Goal: Task Accomplishment & Management: Use online tool/utility

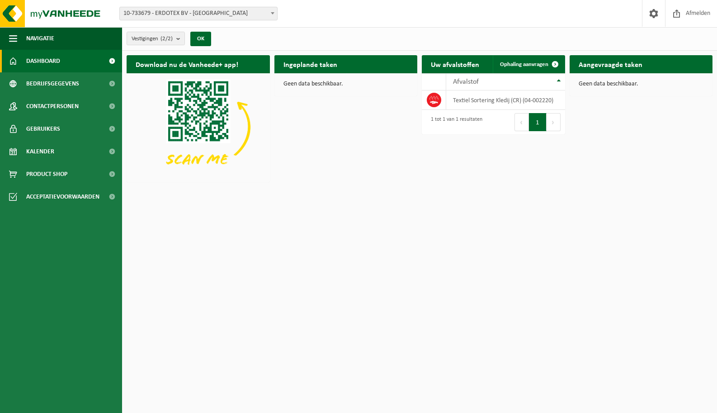
click at [231, 10] on span "10-733679 - ERDOTEX BV - [GEOGRAPHIC_DATA]" at bounding box center [198, 13] width 157 height 13
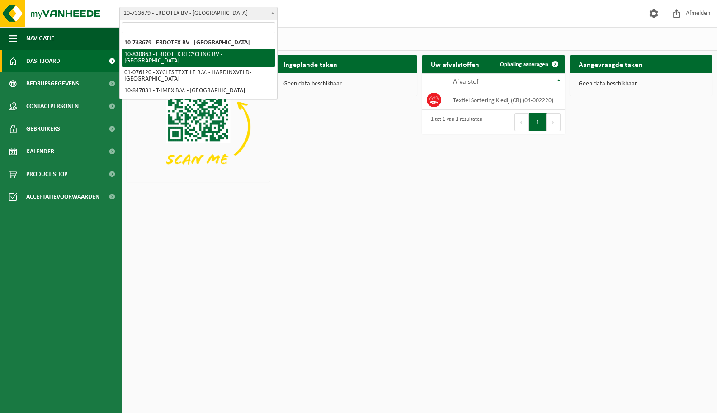
select select "88776"
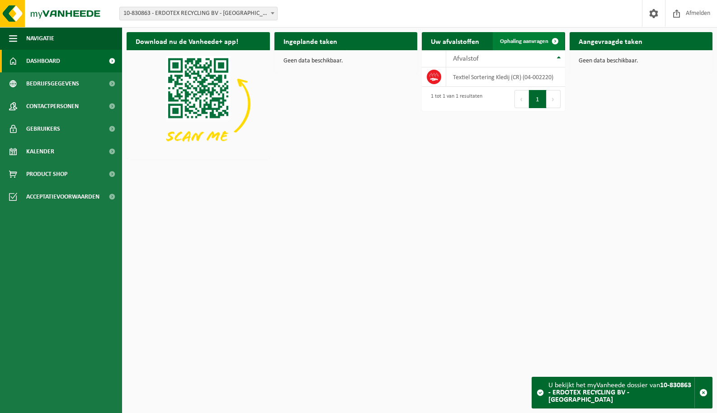
click at [534, 37] on link "Ophaling aanvragen" at bounding box center [528, 41] width 71 height 18
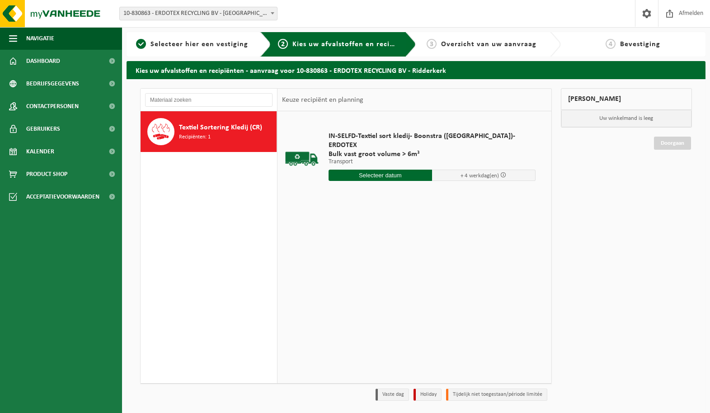
click at [362, 170] on input "text" at bounding box center [381, 175] width 104 height 11
click at [431, 186] on icon at bounding box center [431, 187] width 2 height 5
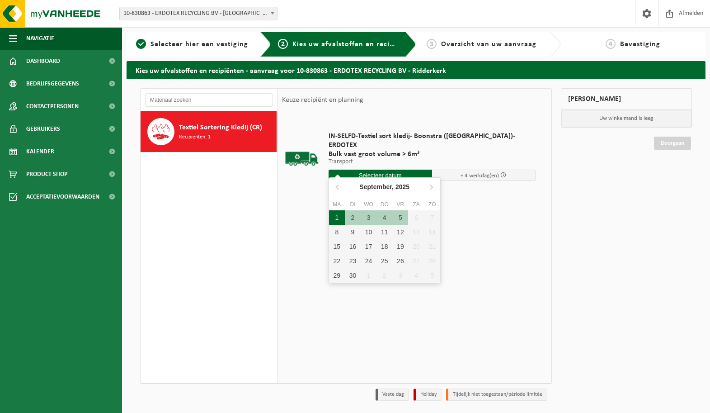
click at [337, 217] on div "1" at bounding box center [337, 217] width 16 height 14
type input "Van 2025-09-01"
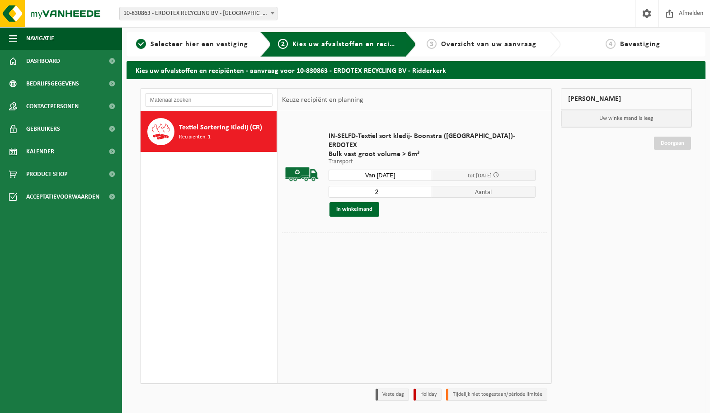
type input "2"
click at [412, 186] on input "2" at bounding box center [381, 192] width 104 height 12
click at [366, 202] on button "In winkelmand" at bounding box center [355, 209] width 50 height 14
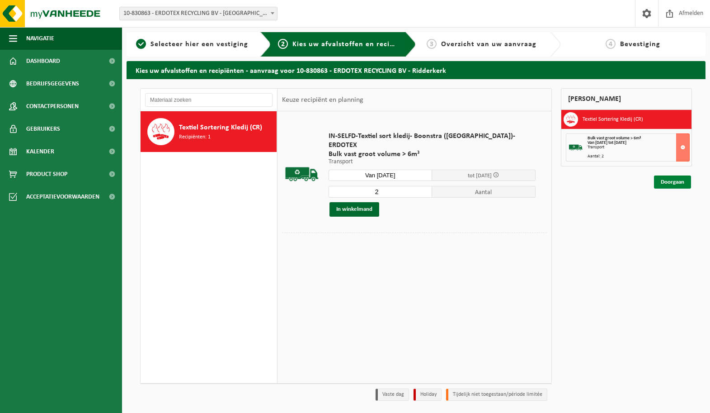
click at [655, 182] on link "Doorgaan" at bounding box center [672, 181] width 37 height 13
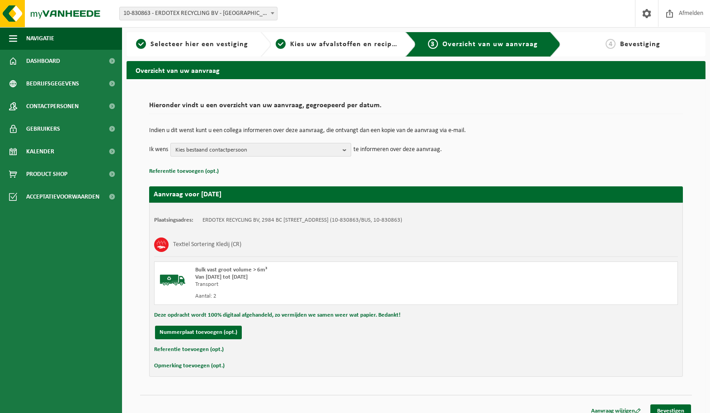
click at [280, 150] on span "Kies bestaand contactpersoon" at bounding box center [257, 150] width 164 height 14
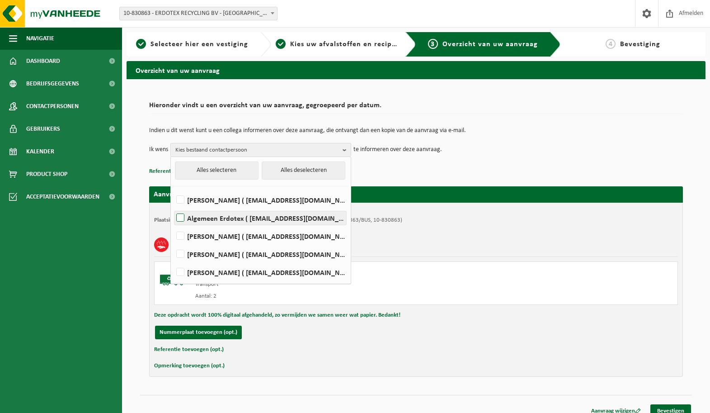
click at [266, 221] on label "Algemeen Erdotex ( sales@erdotex.com )" at bounding box center [261, 218] width 172 height 14
click at [173, 207] on input "Algemeen Erdotex ( sales@erdotex.com )" at bounding box center [173, 206] width 0 height 0
checkbox input "true"
click at [637, 132] on p "Indien u dit wenst kunt u een collega informeren over deze aanvraag, die ontvan…" at bounding box center [416, 131] width 534 height 6
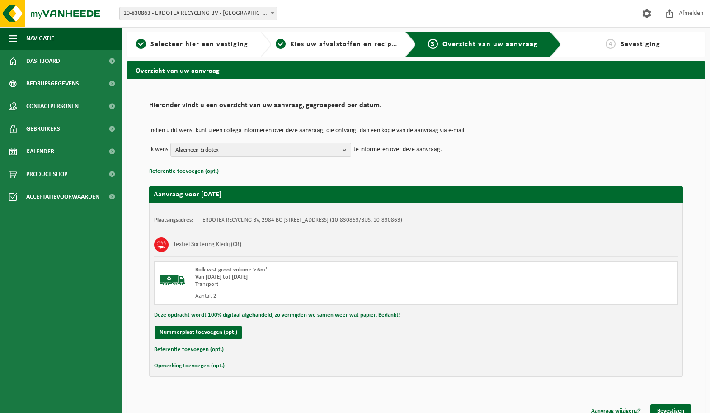
scroll to position [9, 0]
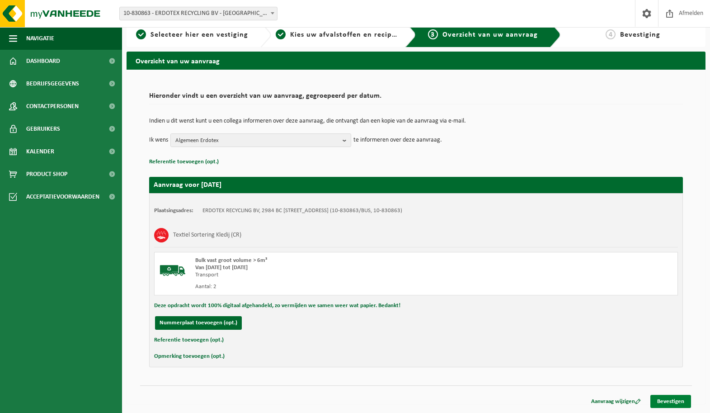
click at [669, 402] on link "Bevestigen" at bounding box center [671, 401] width 41 height 13
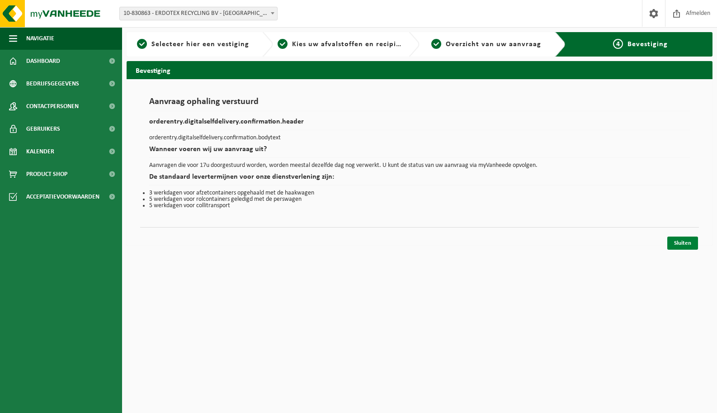
click at [678, 243] on link "Sluiten" at bounding box center [682, 242] width 31 height 13
